Goal: Contribute content

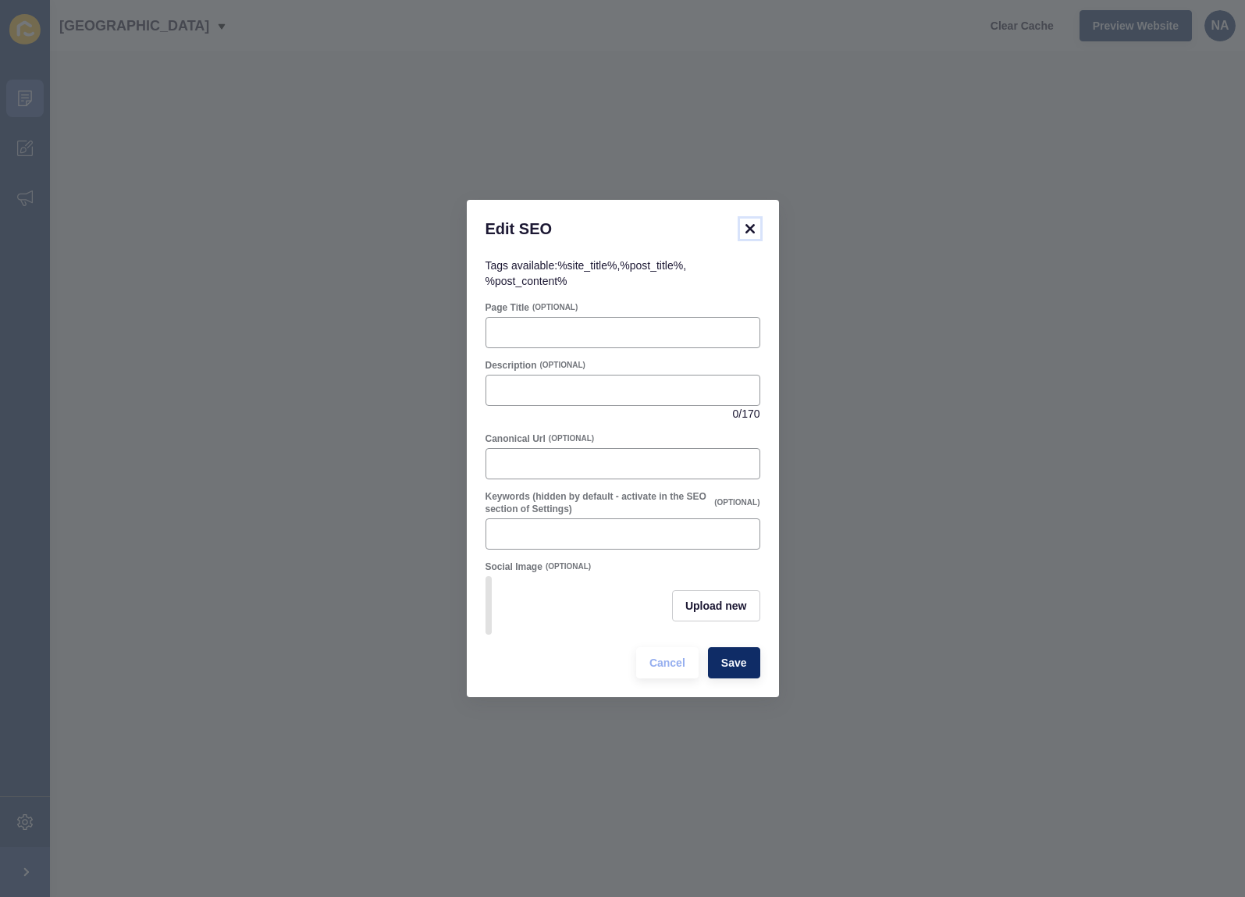
click at [758, 222] on icon at bounding box center [750, 228] width 19 height 19
click at [567, 325] on input "Page Title" at bounding box center [623, 333] width 254 height 16
paste input "Reverse Advent Calendar 2025 | Noble Avenue Real Estate"
drag, startPoint x: 521, startPoint y: 327, endPoint x: 468, endPoint y: 331, distance: 53.2
click at [468, 331] on div "Tags available: %site_title% , %post_title% , %post_content% Page Title (OPTION…" at bounding box center [623, 477] width 312 height 439
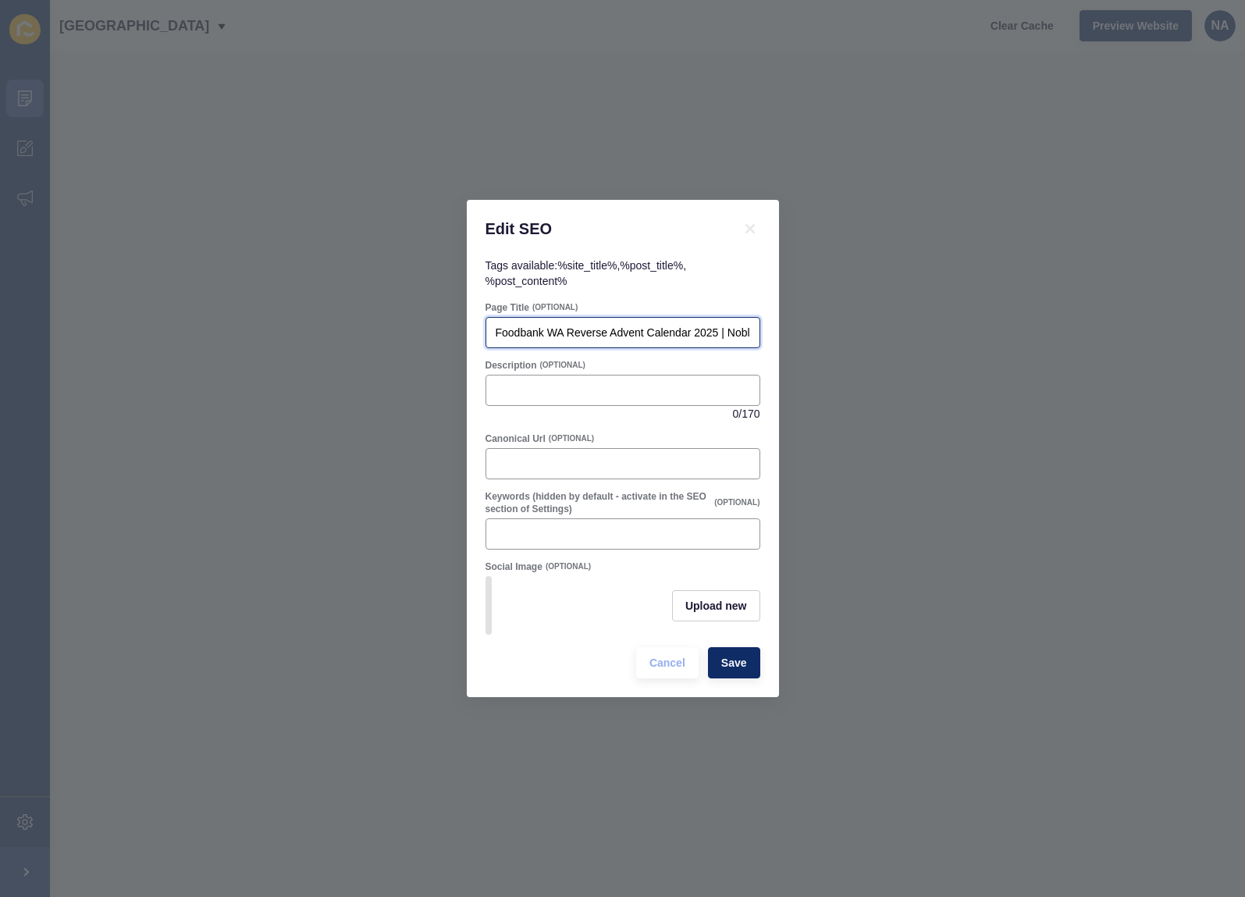
type input "Foodbank WA Reverse Advent Calendar 2025 | Noble Avenue Real Estate"
click at [549, 386] on input "Description" at bounding box center [623, 390] width 254 height 16
paste input "Join Noble Avenue Real Estate in supporting Foodbank WA through our 2025 Revers…"
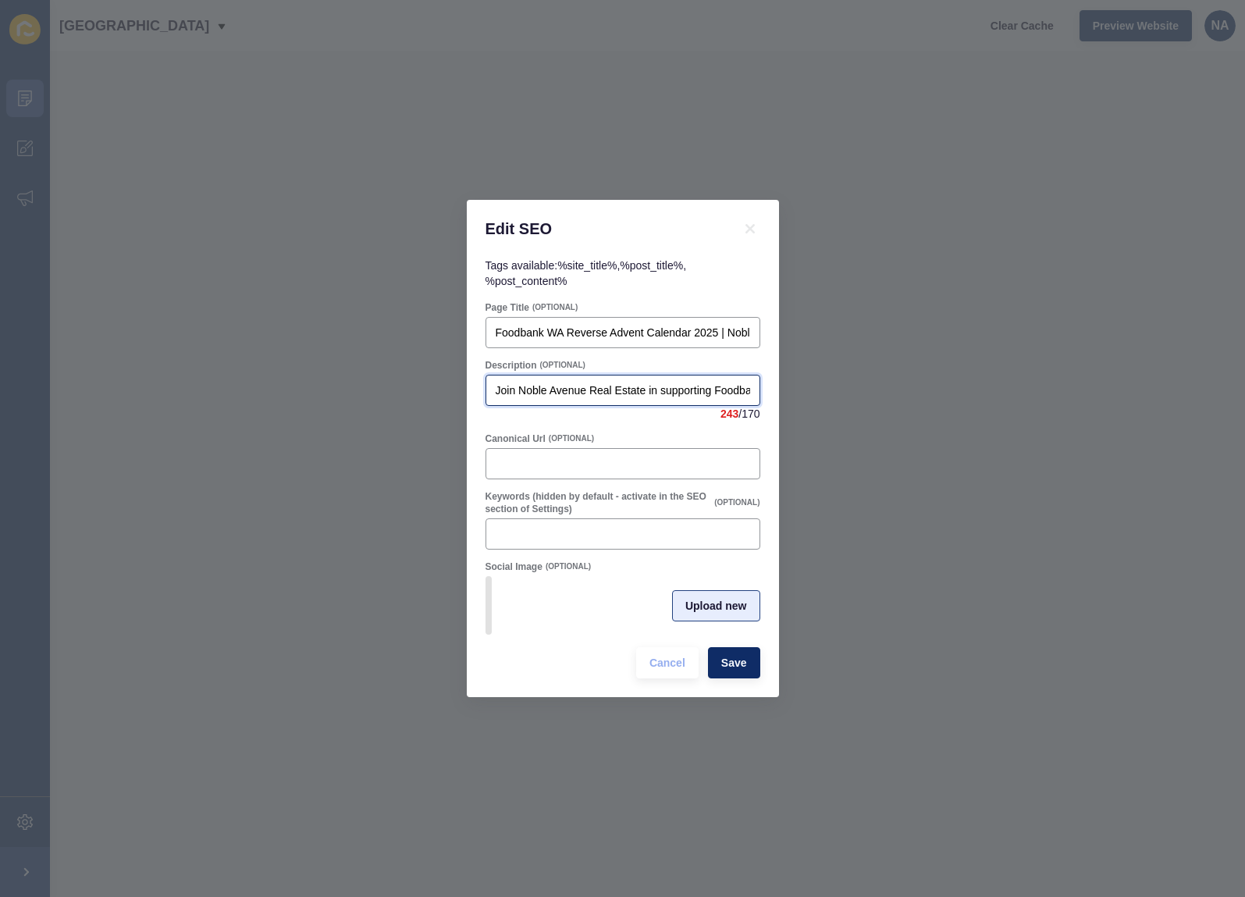
scroll to position [0, 1044]
type input "Join Noble Avenue Real Estate in supporting Foodbank WA through our 2025 Revers…"
click at [734, 666] on span "Save" at bounding box center [734, 663] width 26 height 16
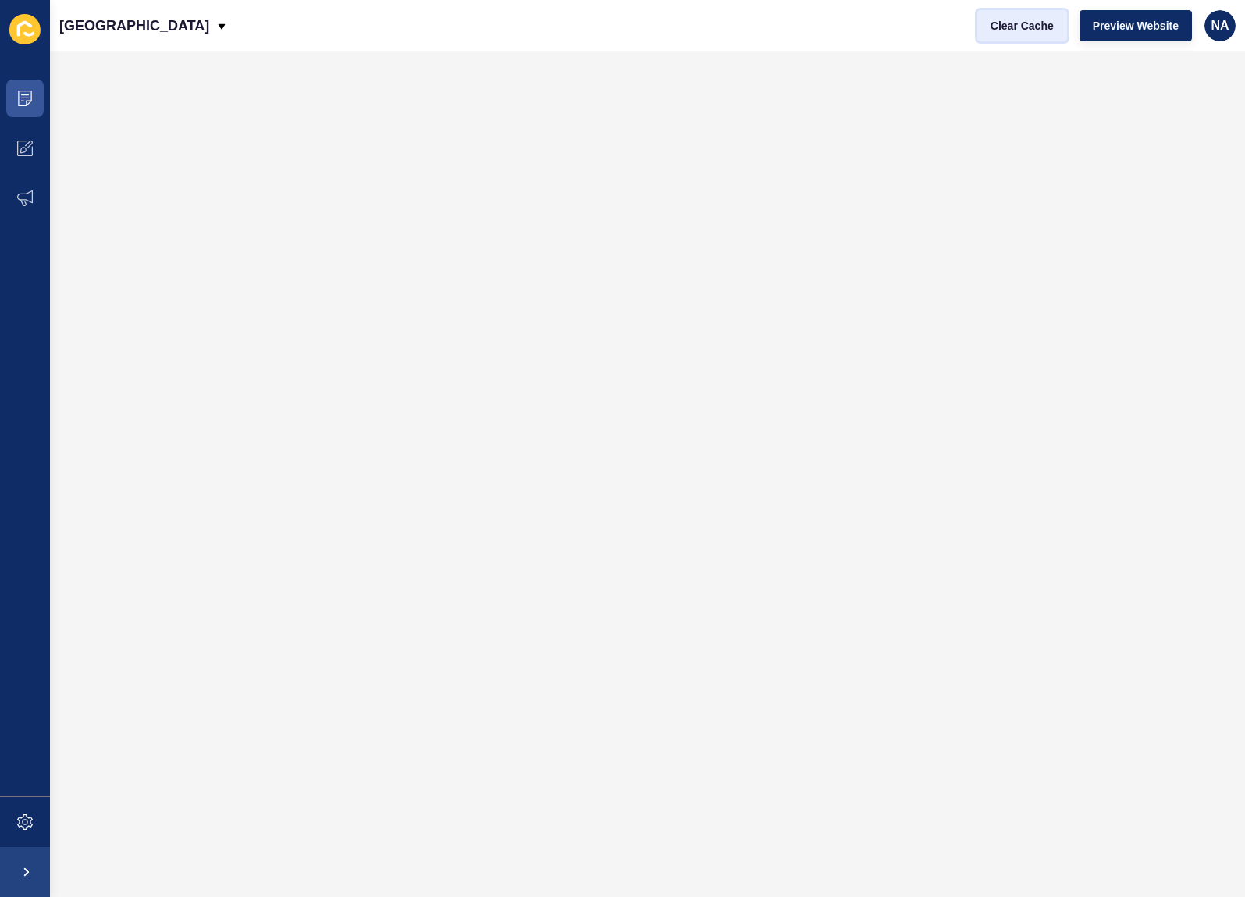
click at [1025, 27] on span "Clear Cache" at bounding box center [1021, 26] width 63 height 16
click at [1030, 21] on span "Clear Cache" at bounding box center [1021, 26] width 63 height 16
click at [23, 33] on icon at bounding box center [24, 29] width 31 height 30
click at [29, 34] on icon at bounding box center [28, 34] width 11 height 5
click at [26, 42] on icon at bounding box center [24, 29] width 31 height 30
